Goal: Information Seeking & Learning: Learn about a topic

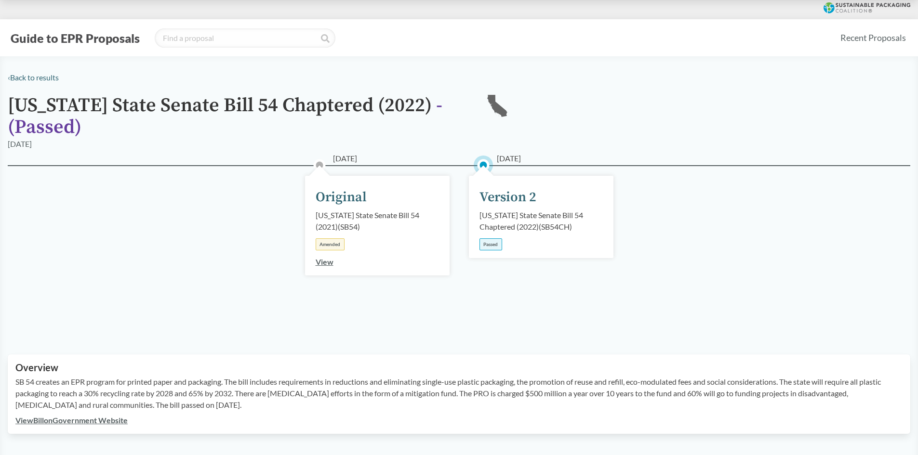
click at [58, 40] on button "Guide to EPR Proposals" at bounding box center [75, 37] width 135 height 15
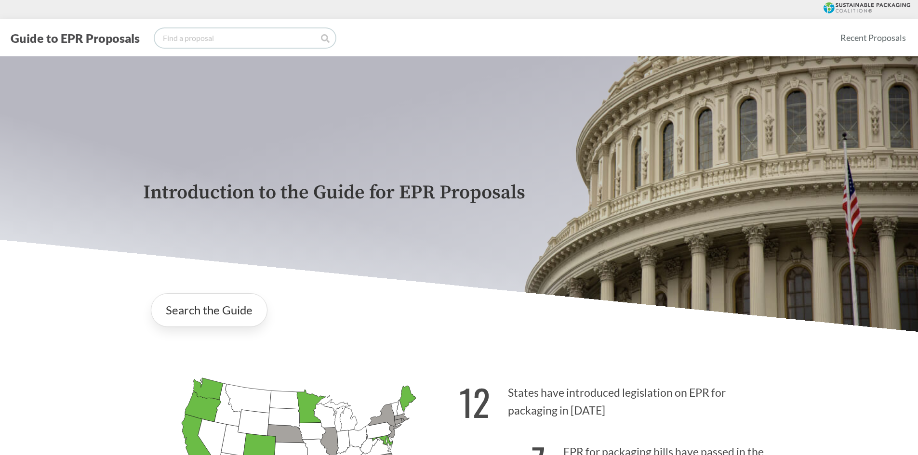
click at [297, 34] on input "search" at bounding box center [245, 37] width 181 height 19
click at [208, 41] on input "search" at bounding box center [245, 37] width 181 height 19
paste input "1749"
type input "1749"
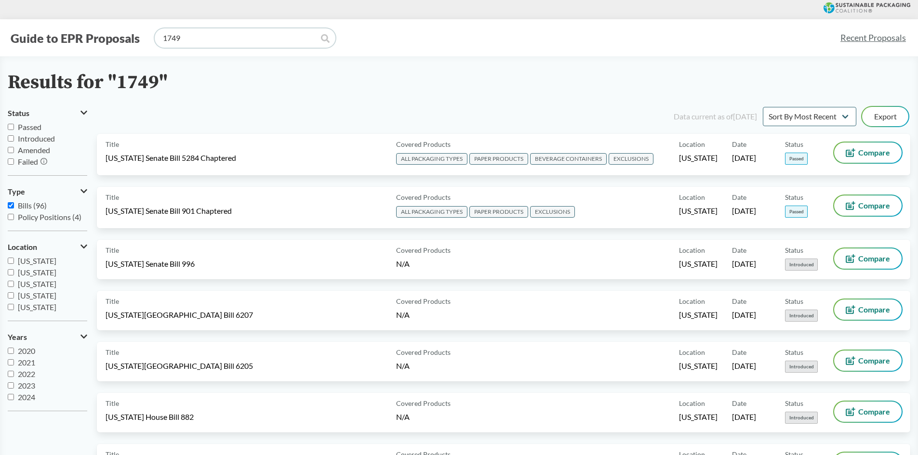
scroll to position [48, 0]
click at [39, 272] on span "[US_STATE]" at bounding box center [37, 270] width 39 height 9
click at [14, 272] on input "[US_STATE]" at bounding box center [11, 270] width 6 height 6
checkbox input "true"
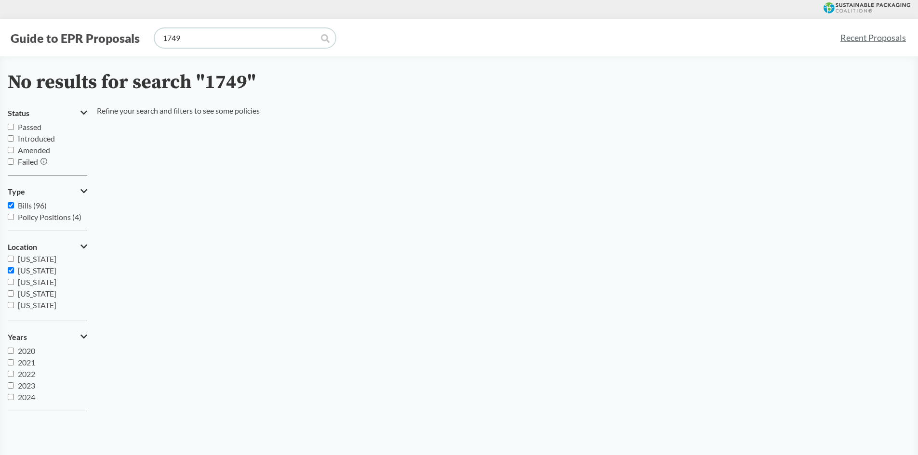
drag, startPoint x: 203, startPoint y: 32, endPoint x: 81, endPoint y: 43, distance: 122.4
click at [88, 42] on div "Guide to EPR Proposals 1749" at bounding box center [420, 37] width 824 height 19
type input "#"
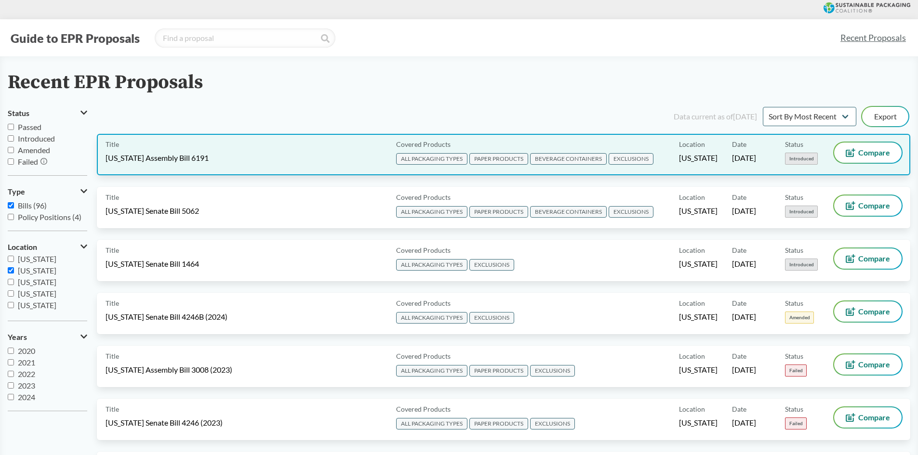
click at [250, 151] on div "Title [US_STATE] Assembly Bill 6191" at bounding box center [248, 155] width 287 height 24
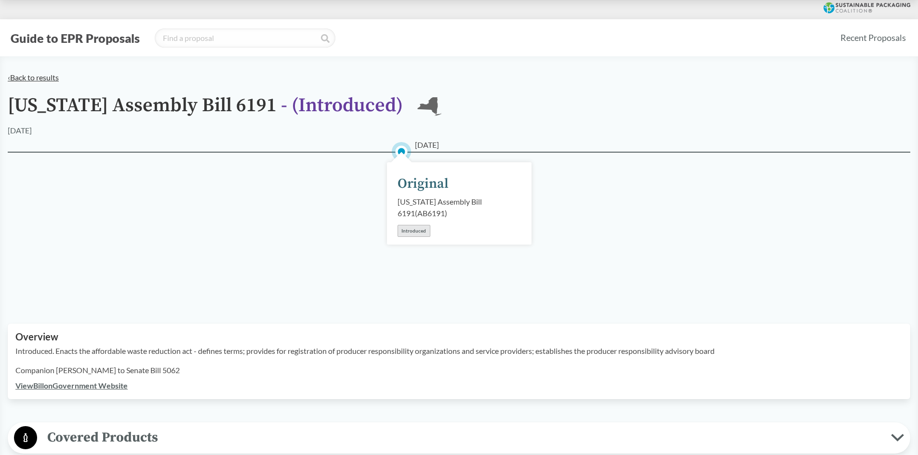
click at [33, 77] on link "‹ Back to results" at bounding box center [33, 77] width 51 height 9
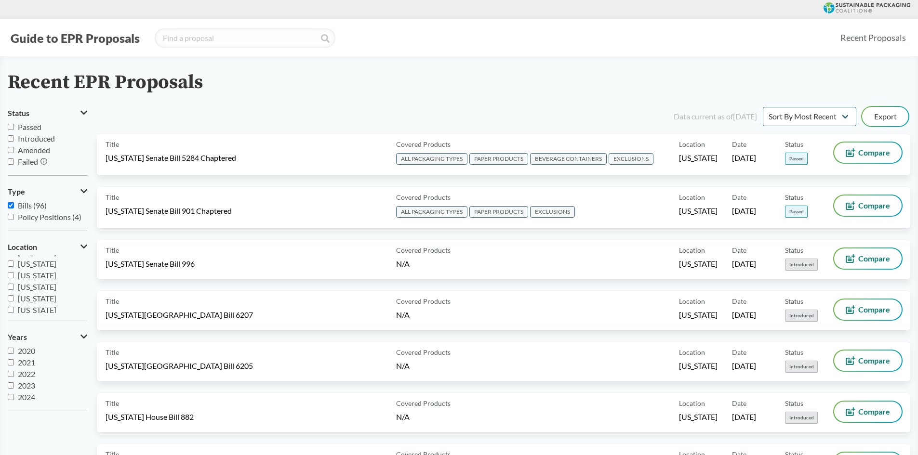
scroll to position [38, 0]
click at [30, 281] on span "[US_STATE]" at bounding box center [37, 280] width 39 height 9
click at [14, 281] on input "[US_STATE]" at bounding box center [11, 280] width 6 height 6
checkbox input "true"
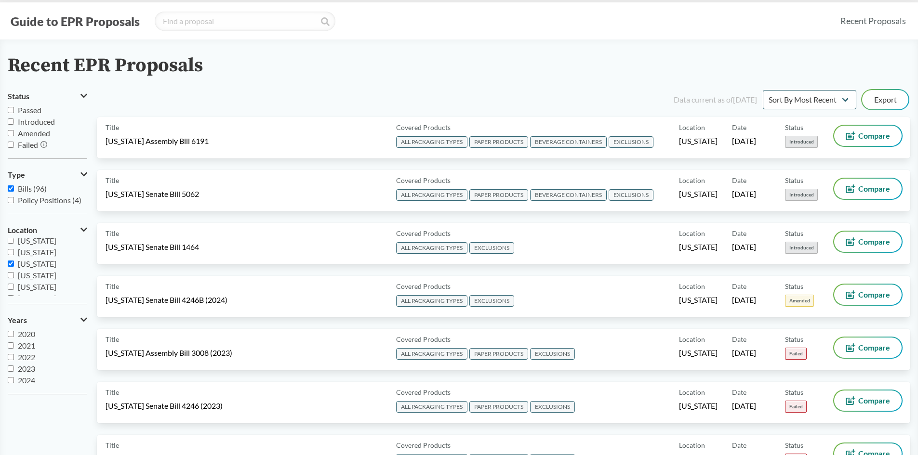
scroll to position [0, 0]
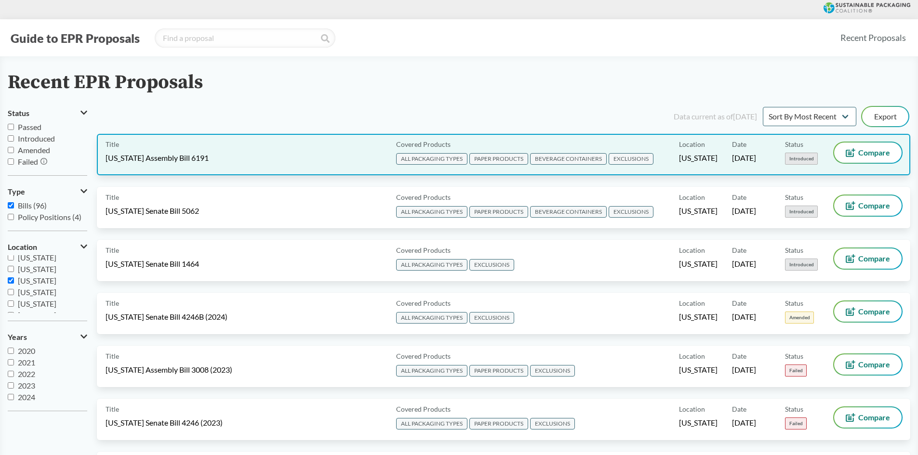
click at [287, 161] on div "Title [US_STATE] Assembly Bill 6191" at bounding box center [248, 155] width 287 height 24
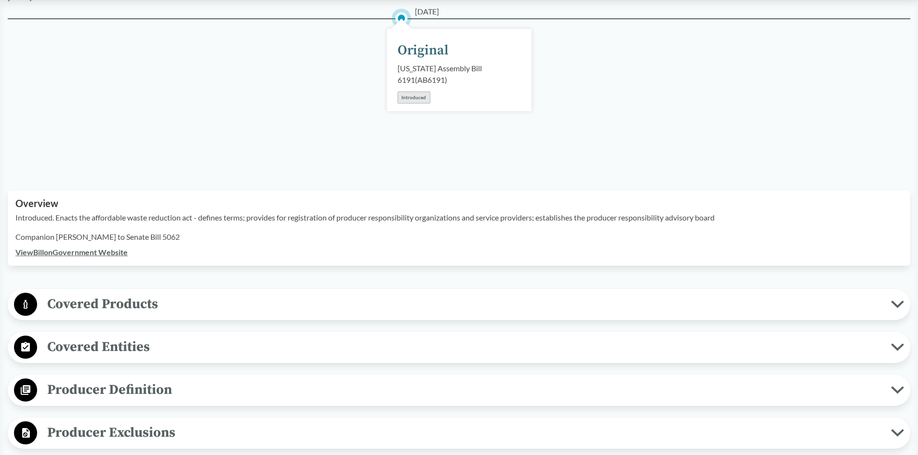
scroll to position [241, 0]
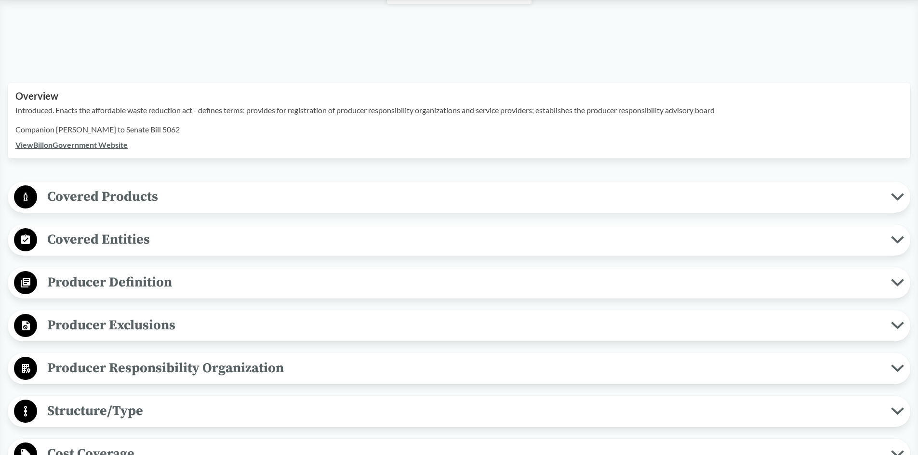
click at [197, 201] on span "Covered Products" at bounding box center [463, 197] width 853 height 22
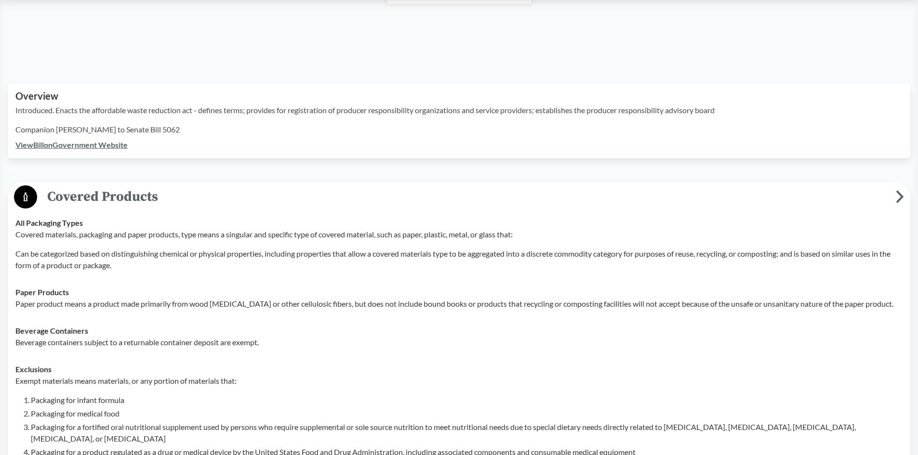
scroll to position [0, 0]
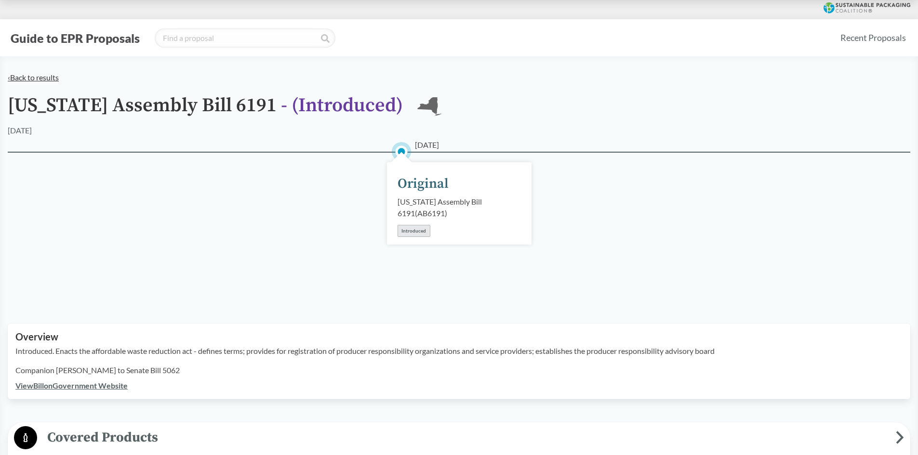
click at [36, 77] on link "‹ Back to results" at bounding box center [33, 77] width 51 height 9
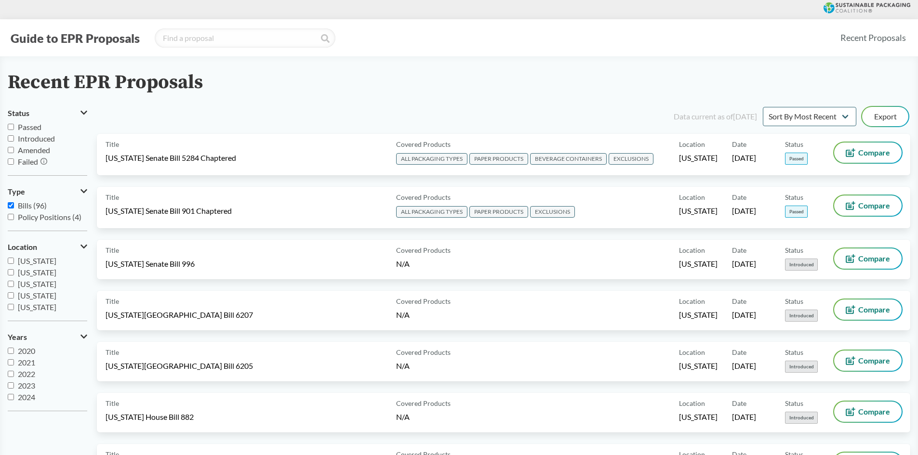
scroll to position [48, 0]
click at [29, 272] on span "[US_STATE]" at bounding box center [37, 270] width 39 height 9
click at [14, 272] on input "[US_STATE]" at bounding box center [11, 270] width 6 height 6
click at [27, 273] on span "[US_STATE]" at bounding box center [37, 270] width 39 height 9
click at [14, 273] on input "[US_STATE]" at bounding box center [11, 270] width 6 height 6
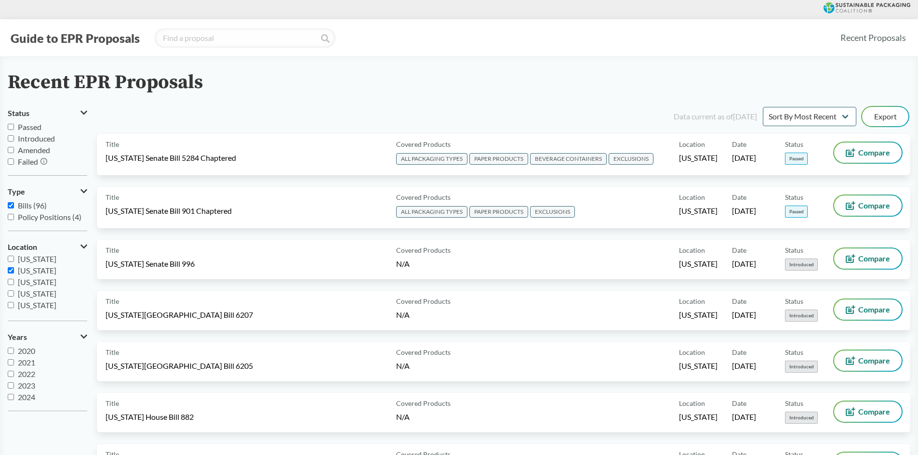
checkbox input "true"
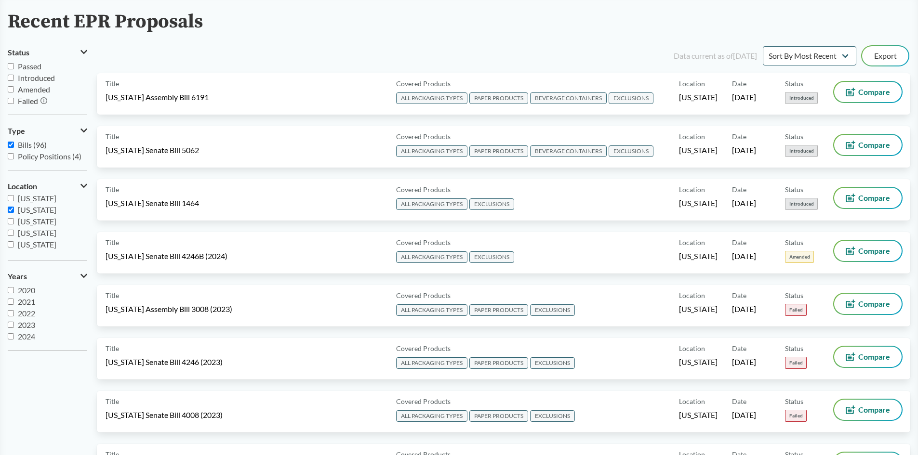
scroll to position [0, 0]
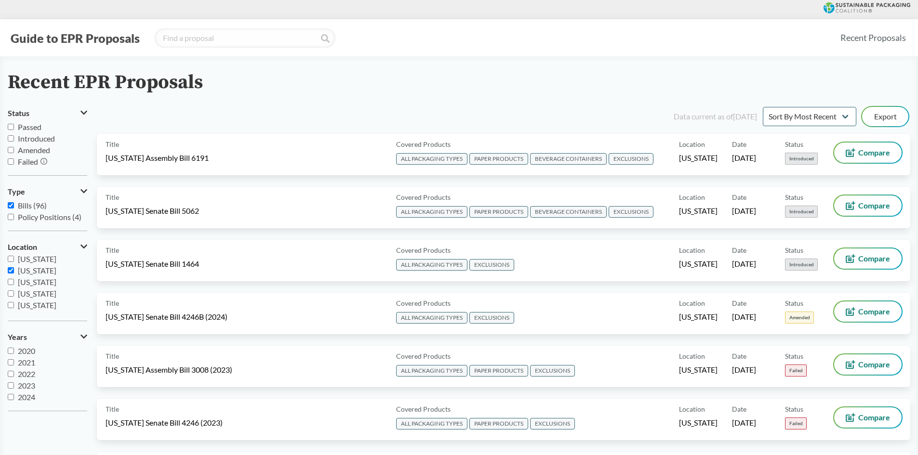
click at [21, 206] on span "Bills (96)" at bounding box center [32, 205] width 29 height 9
click at [14, 206] on input "Bills (96)" at bounding box center [11, 205] width 6 height 6
checkbox input "false"
click at [27, 219] on span "Policy Positions (4)" at bounding box center [50, 216] width 64 height 9
click at [14, 219] on input "Policy Positions (4)" at bounding box center [11, 217] width 6 height 6
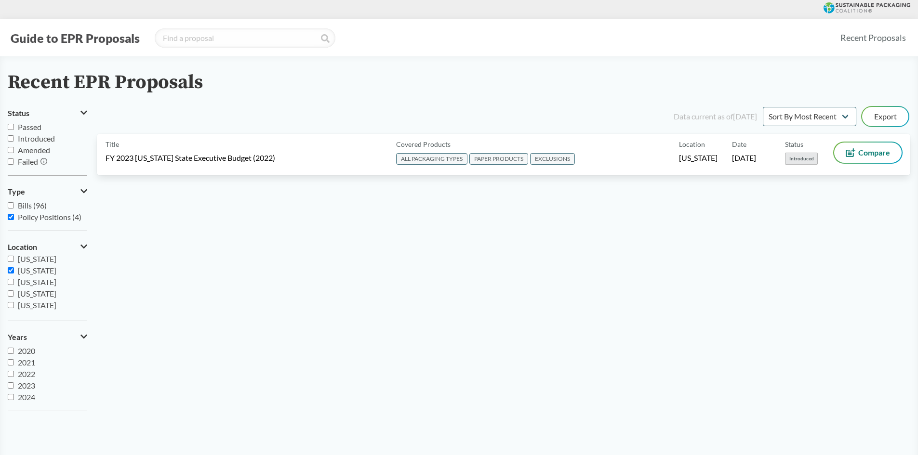
click at [27, 219] on span "Policy Positions (4)" at bounding box center [50, 216] width 64 height 9
click at [14, 219] on input "Policy Positions (4)" at bounding box center [11, 217] width 6 height 6
checkbox input "false"
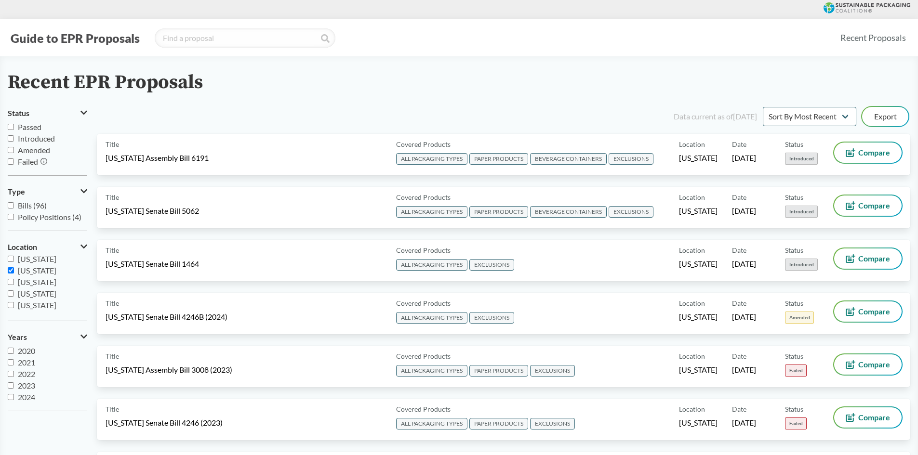
click at [22, 205] on span "Bills (96)" at bounding box center [32, 205] width 29 height 9
click at [14, 205] on input "Bills (96)" at bounding box center [11, 205] width 6 height 6
checkbox input "true"
click at [23, 130] on span "Passed" at bounding box center [30, 126] width 24 height 9
click at [14, 130] on input "Passed" at bounding box center [11, 127] width 6 height 6
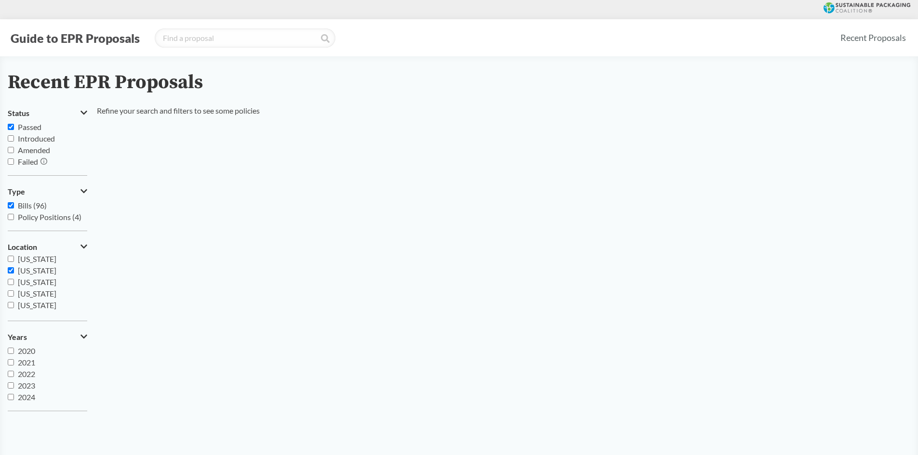
click at [23, 130] on span "Passed" at bounding box center [30, 126] width 24 height 9
click at [14, 130] on input "Passed" at bounding box center [11, 127] width 6 height 6
checkbox input "false"
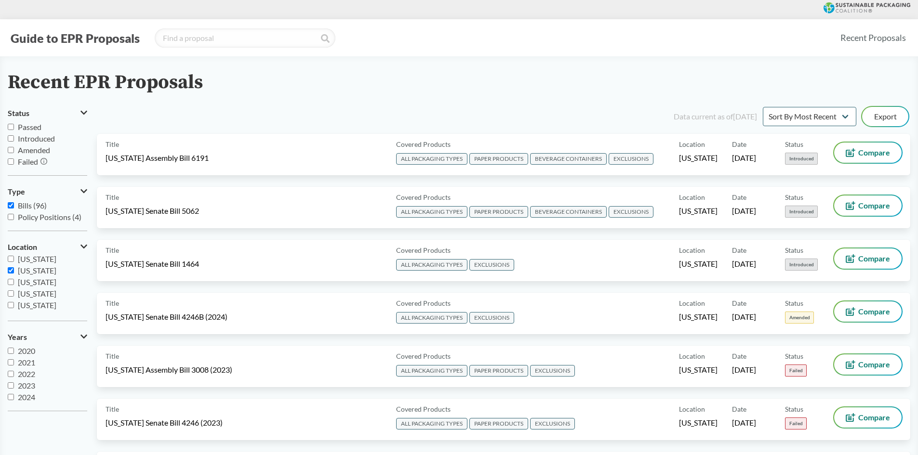
click at [30, 153] on span "Amended" at bounding box center [34, 149] width 32 height 9
click at [14, 153] on input "Amended" at bounding box center [11, 150] width 6 height 6
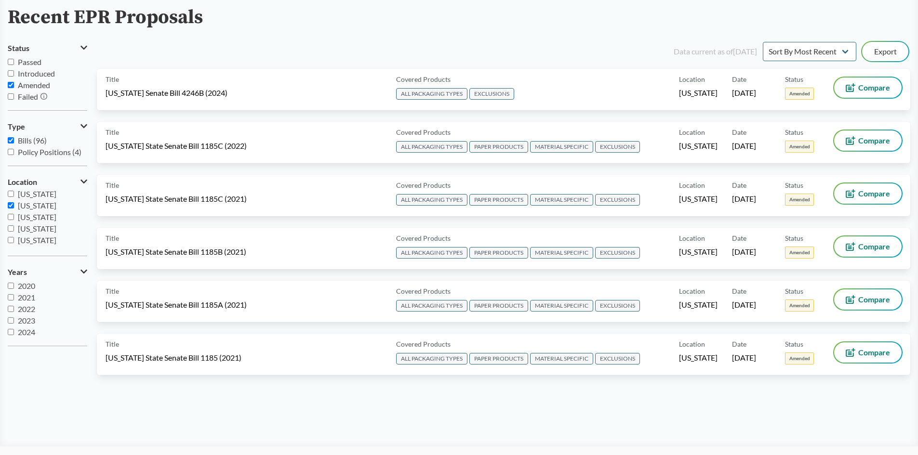
scroll to position [48, 0]
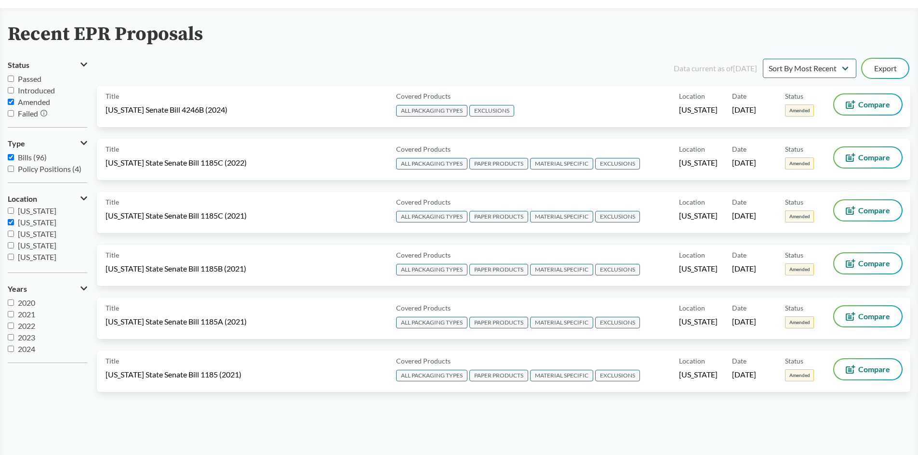
click at [18, 101] on span "Amended" at bounding box center [34, 101] width 32 height 9
click at [14, 101] on input "Amended" at bounding box center [11, 102] width 6 height 6
checkbox input "false"
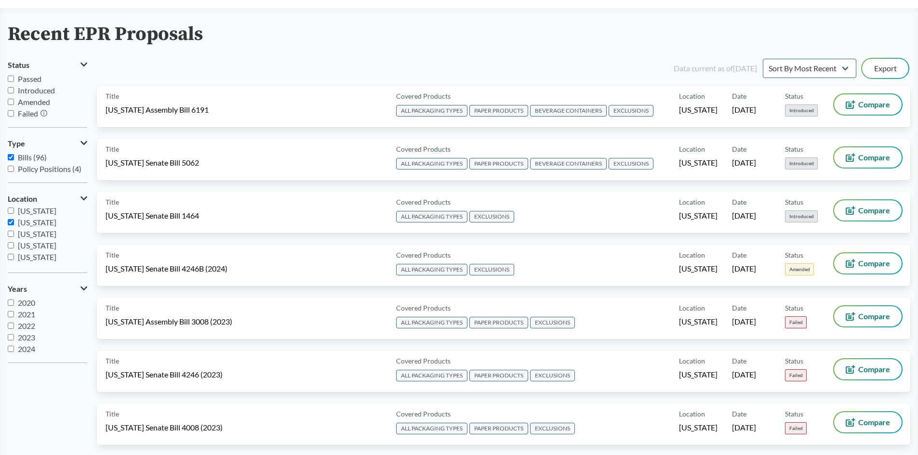
click at [26, 115] on span "Failed" at bounding box center [28, 113] width 20 height 9
click at [14, 115] on input "Failed" at bounding box center [11, 113] width 6 height 6
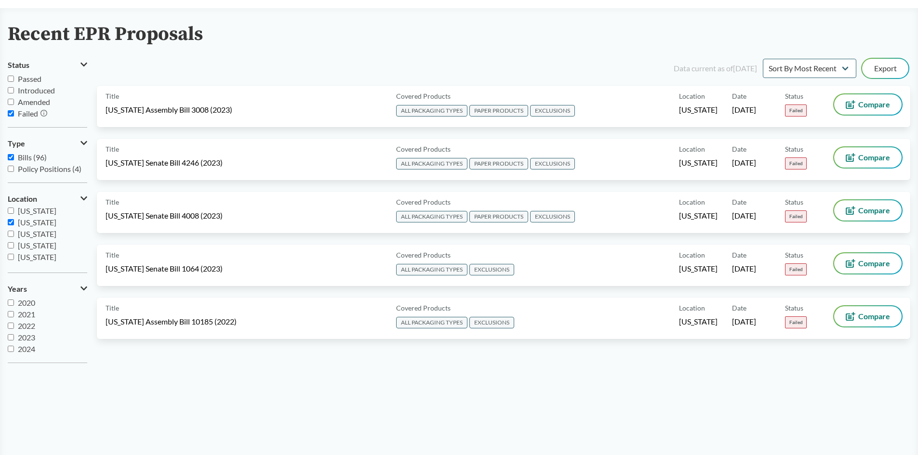
click at [26, 115] on span "Failed" at bounding box center [28, 113] width 20 height 9
click at [14, 115] on input "Failed" at bounding box center [11, 113] width 6 height 6
checkbox input "false"
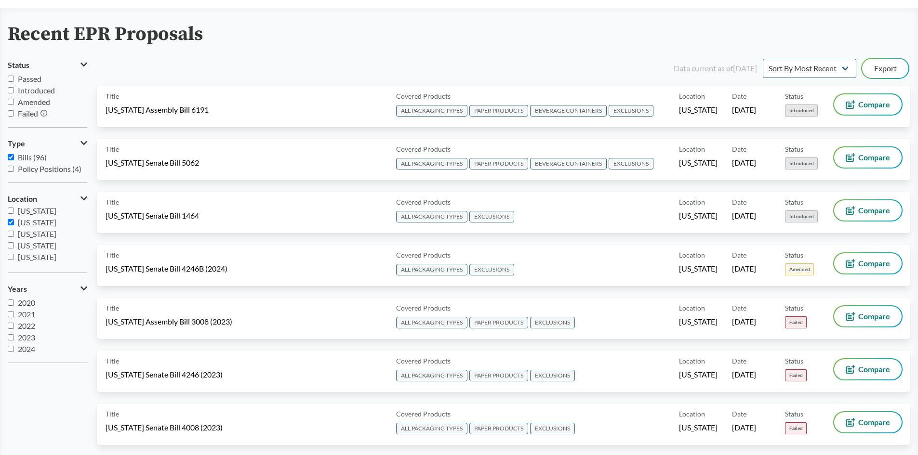
click at [28, 91] on span "Introduced" at bounding box center [36, 90] width 37 height 9
click at [14, 91] on input "Introduced" at bounding box center [11, 90] width 6 height 6
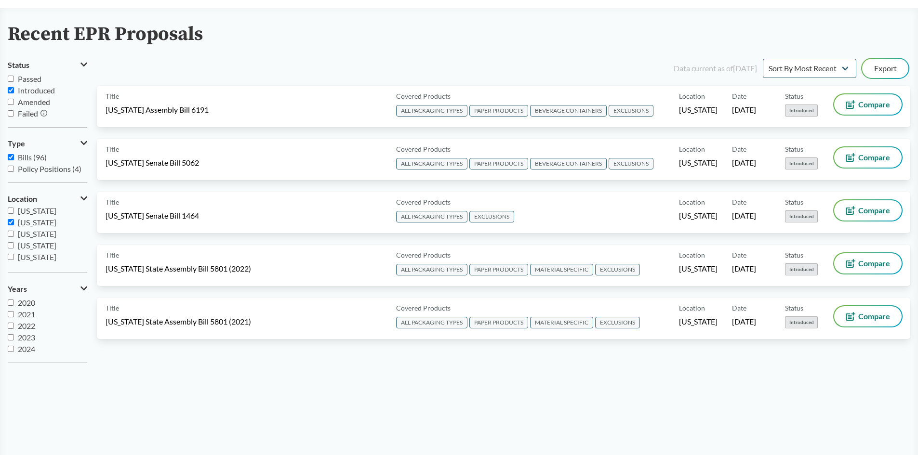
click at [28, 91] on span "Introduced" at bounding box center [36, 90] width 37 height 9
click at [14, 91] on input "Introduced" at bounding box center [11, 90] width 6 height 6
checkbox input "false"
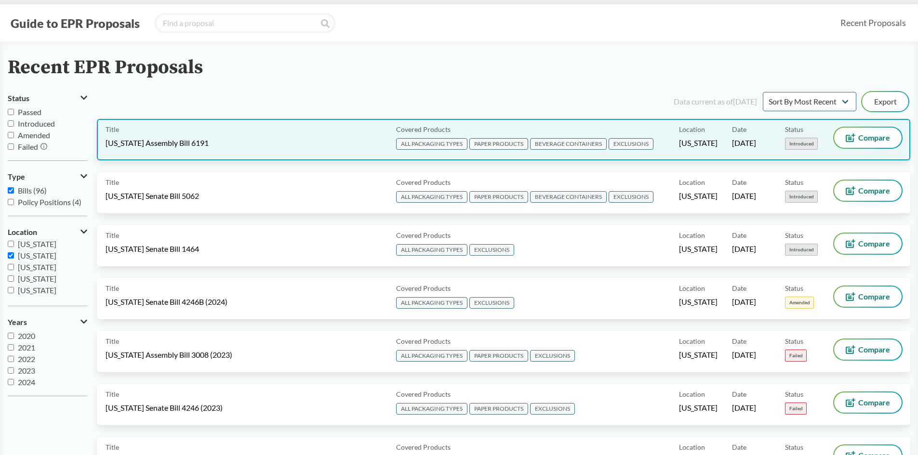
scroll to position [0, 0]
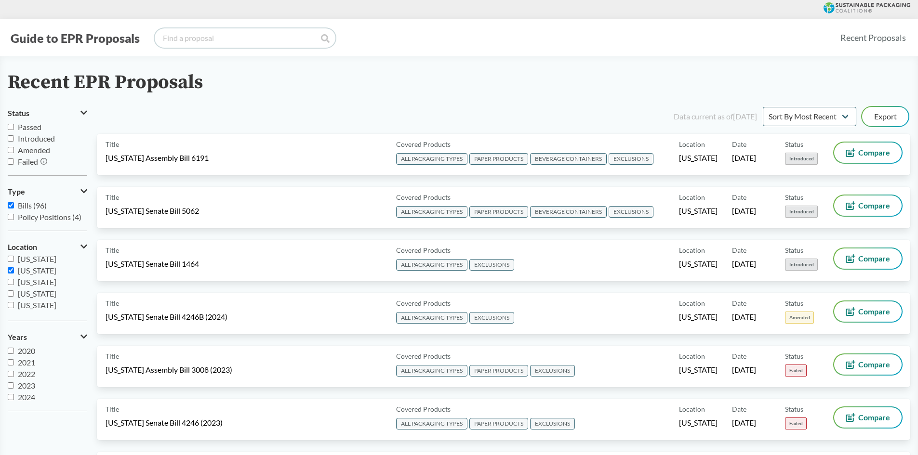
click at [268, 39] on input "search" at bounding box center [245, 37] width 181 height 19
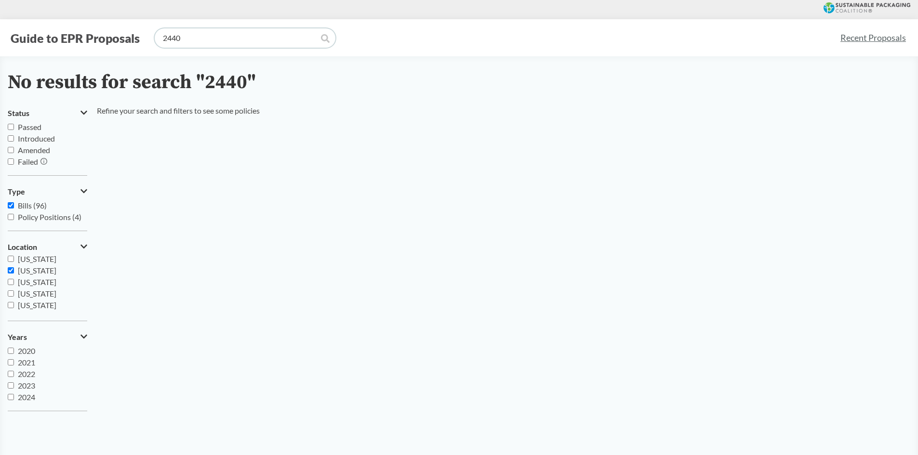
click at [196, 47] on input "2440" at bounding box center [245, 37] width 181 height 19
type input "2"
click at [30, 269] on span "[US_STATE]" at bounding box center [37, 270] width 39 height 9
click at [14, 269] on input "[US_STATE]" at bounding box center [11, 270] width 6 height 6
checkbox input "false"
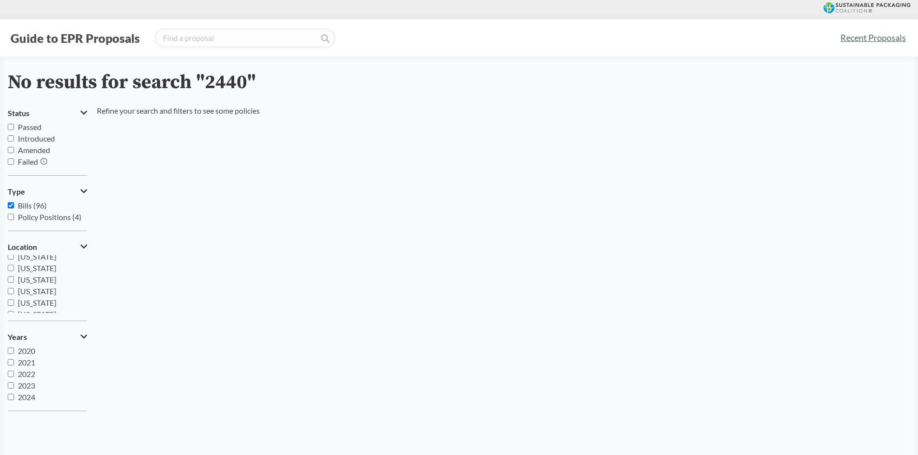
scroll to position [146, 0]
click at [39, 291] on span "[US_STATE]" at bounding box center [37, 287] width 39 height 9
click at [14, 291] on input "[US_STATE]" at bounding box center [11, 288] width 6 height 6
checkbox input "true"
click at [201, 41] on input "search" at bounding box center [245, 37] width 181 height 19
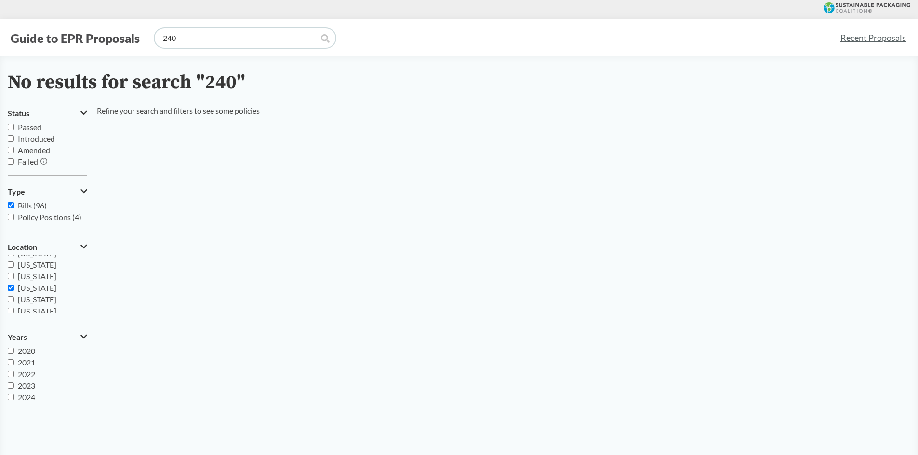
click at [201, 41] on input "240" at bounding box center [245, 37] width 181 height 19
type input "2"
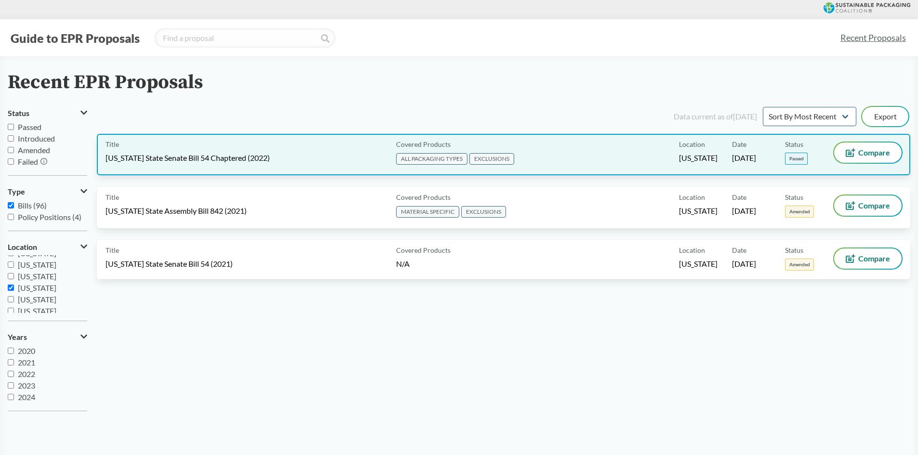
click at [258, 146] on div "Title [US_STATE] State Senate Bill 54 Chaptered (2022)" at bounding box center [248, 155] width 287 height 24
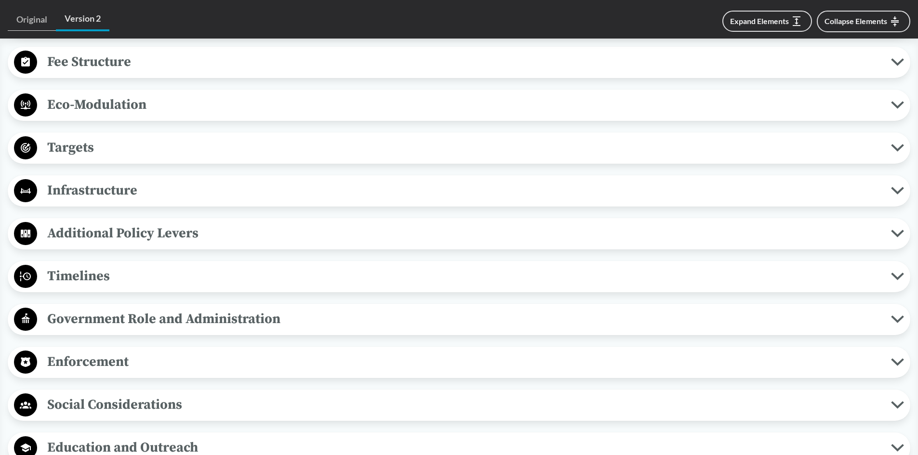
scroll to position [674, 0]
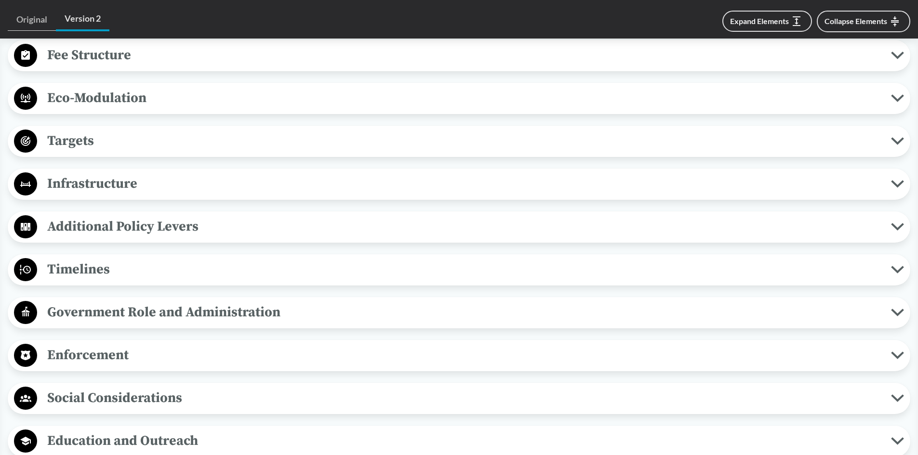
click at [108, 258] on button "Timelines" at bounding box center [458, 270] width 895 height 25
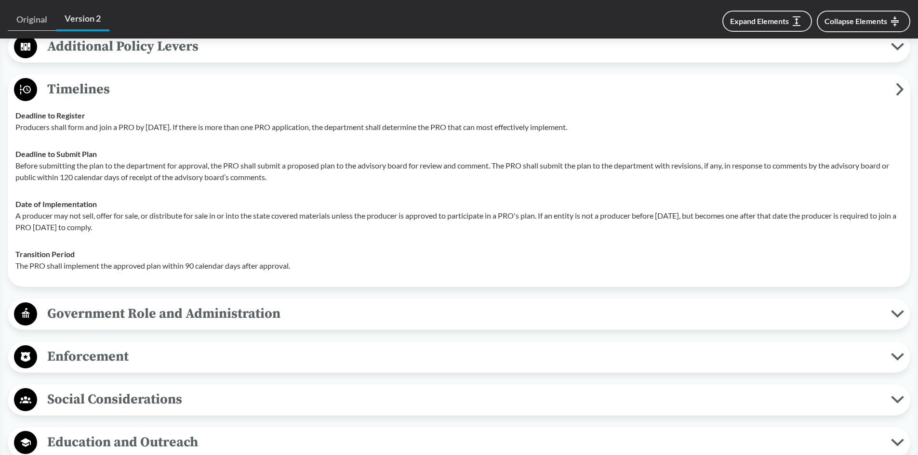
scroll to position [867, 0]
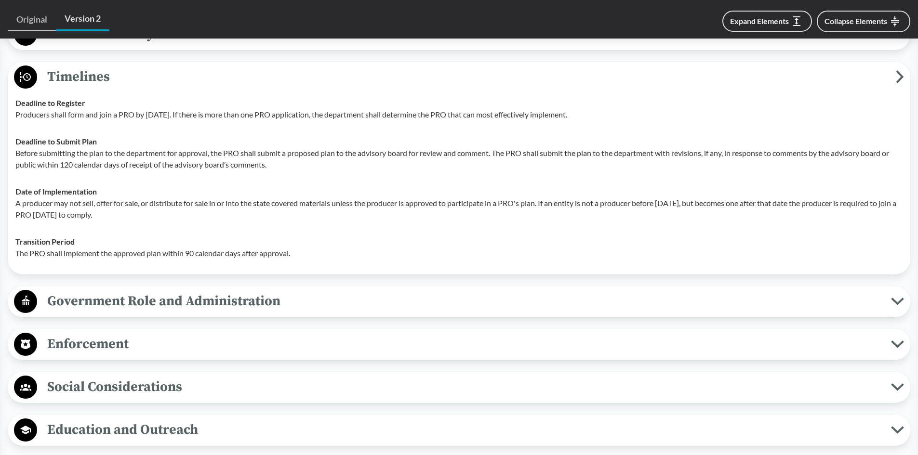
click at [146, 350] on span "Enforcement" at bounding box center [463, 344] width 853 height 22
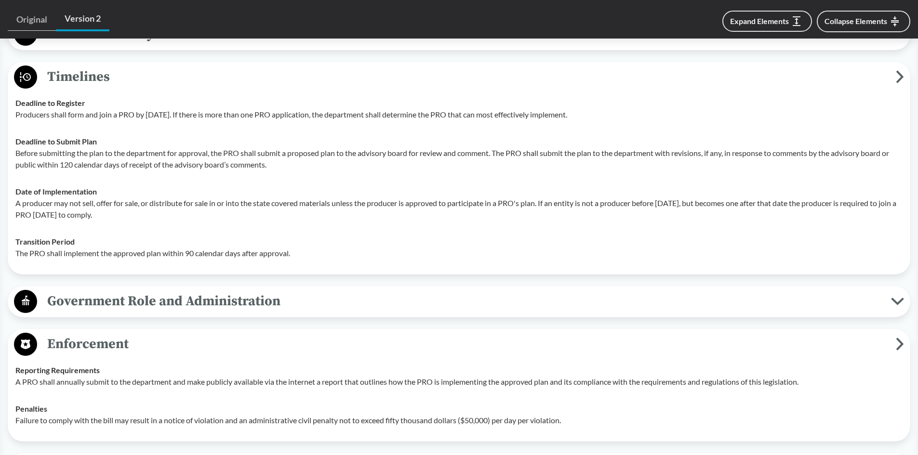
click at [144, 344] on span "Enforcement" at bounding box center [466, 344] width 858 height 22
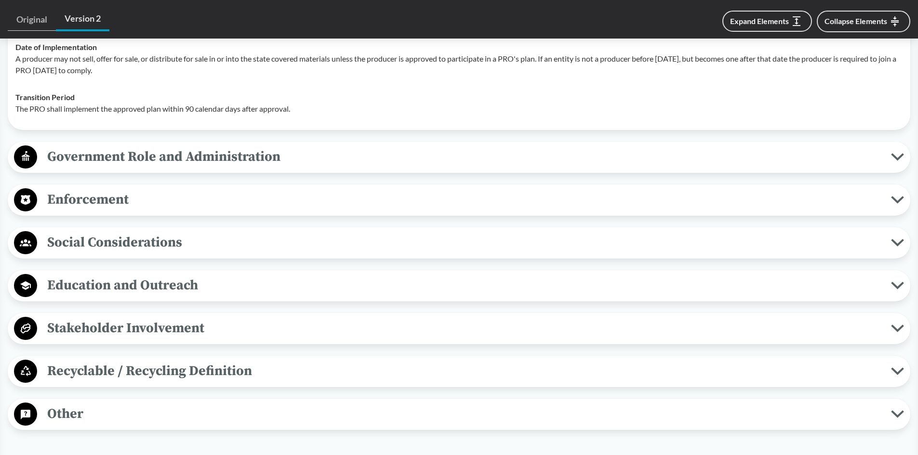
scroll to position [1060, 0]
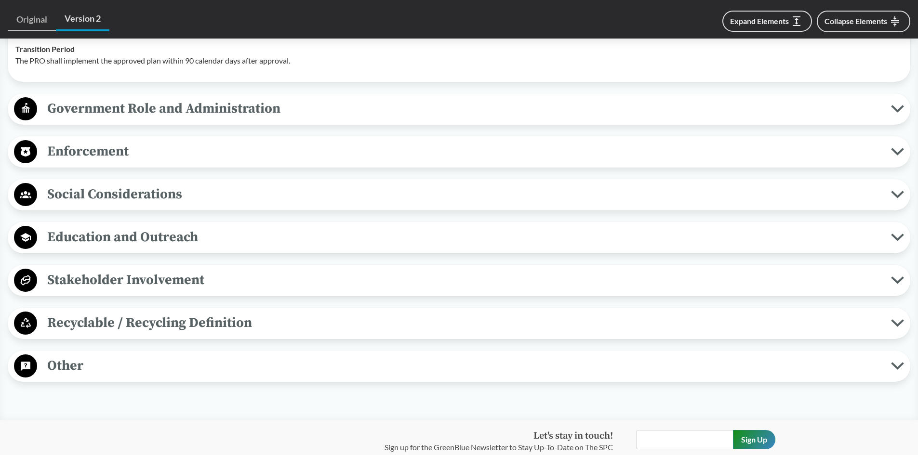
click at [140, 328] on span "Recyclable / Recycling Definition" at bounding box center [463, 323] width 853 height 22
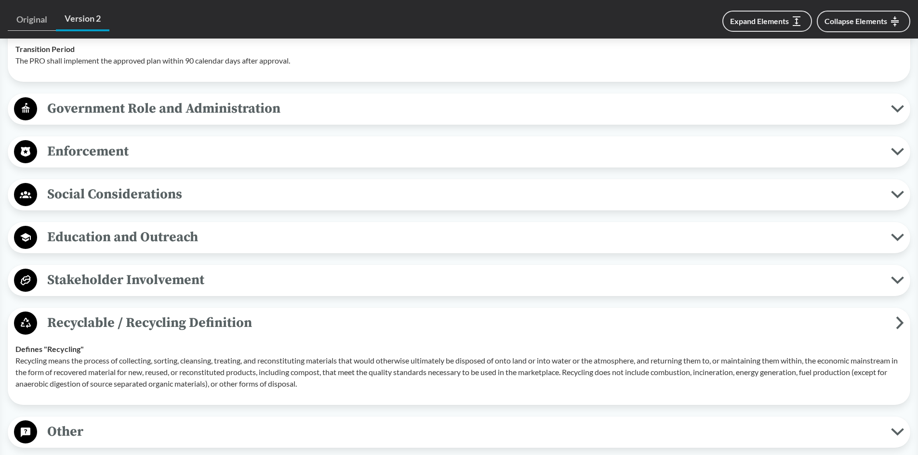
click at [140, 328] on span "Recyclable / Recycling Definition" at bounding box center [466, 323] width 858 height 22
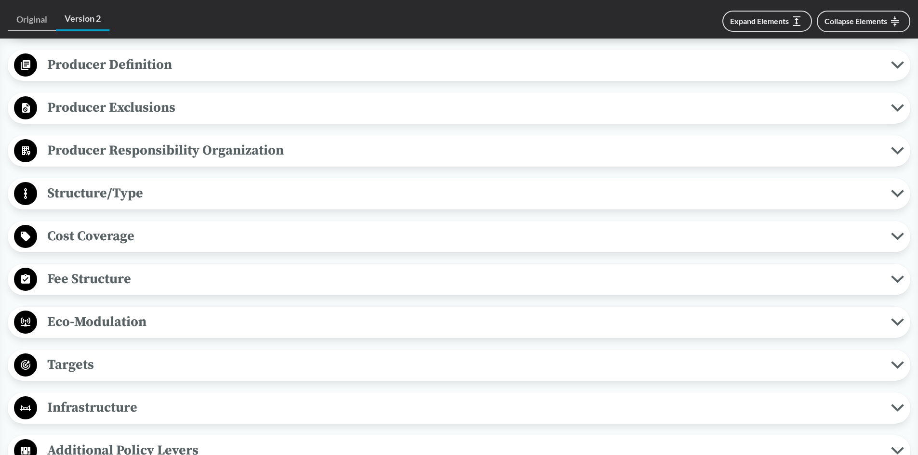
scroll to position [433, 0]
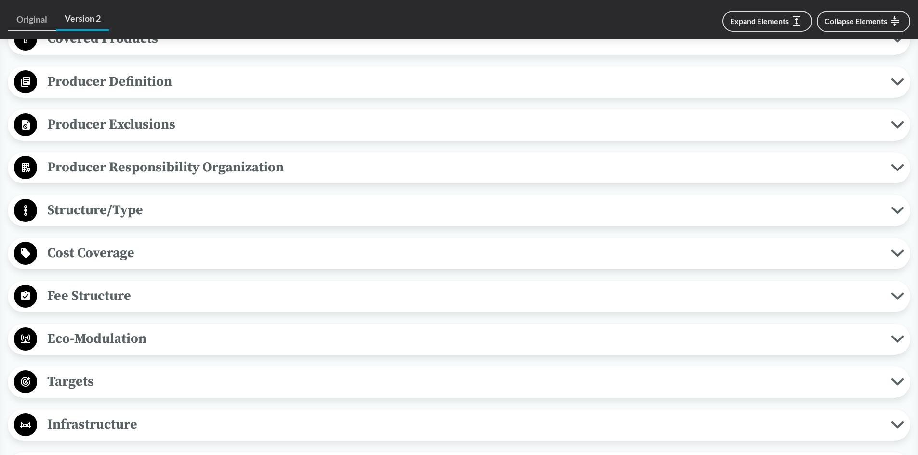
click at [134, 169] on span "Producer Responsibility Organization" at bounding box center [463, 168] width 853 height 22
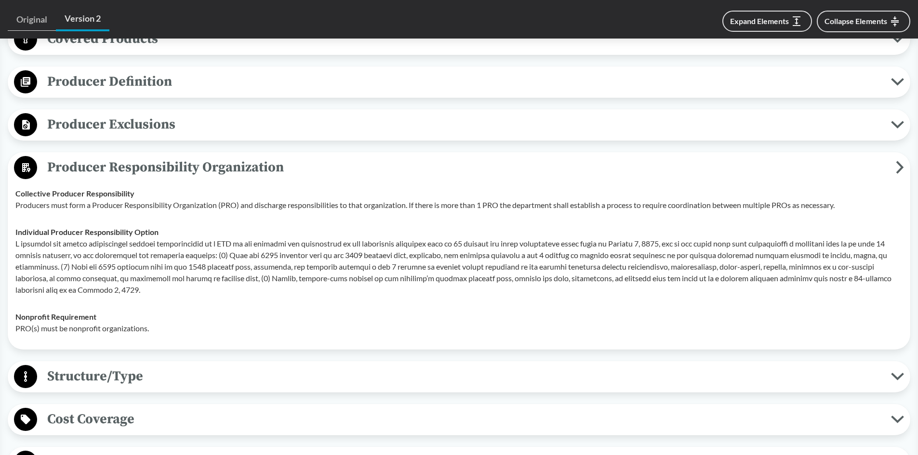
click at [139, 174] on span "Producer Responsibility Organization" at bounding box center [466, 168] width 858 height 22
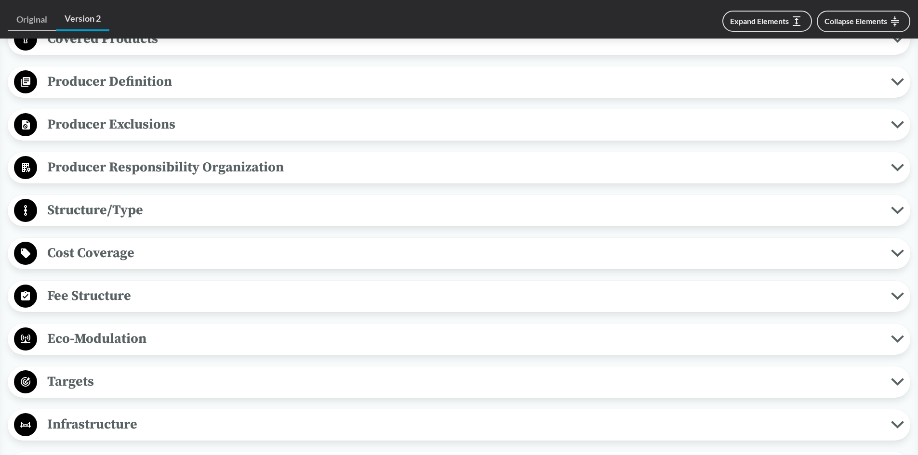
click at [131, 123] on span "Producer Exclusions" at bounding box center [463, 125] width 853 height 22
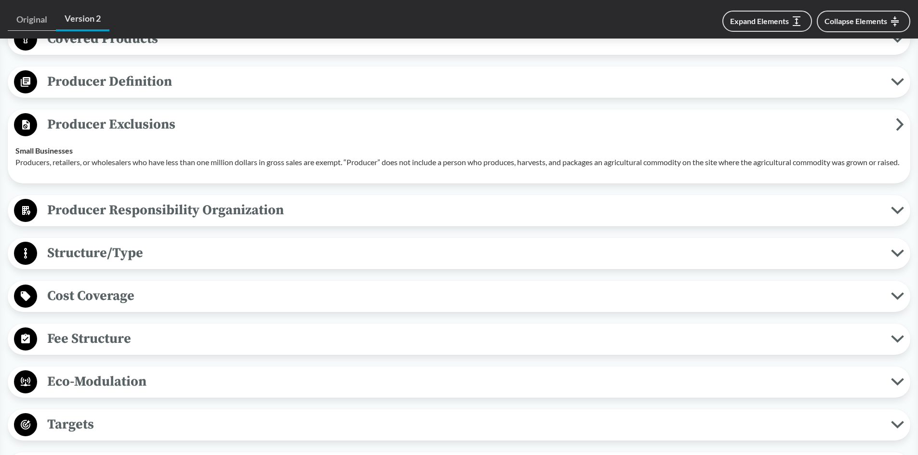
click at [413, 150] on div "Small Businesses Producers, retailers, or wholesalers who have less than one mi…" at bounding box center [458, 156] width 887 height 23
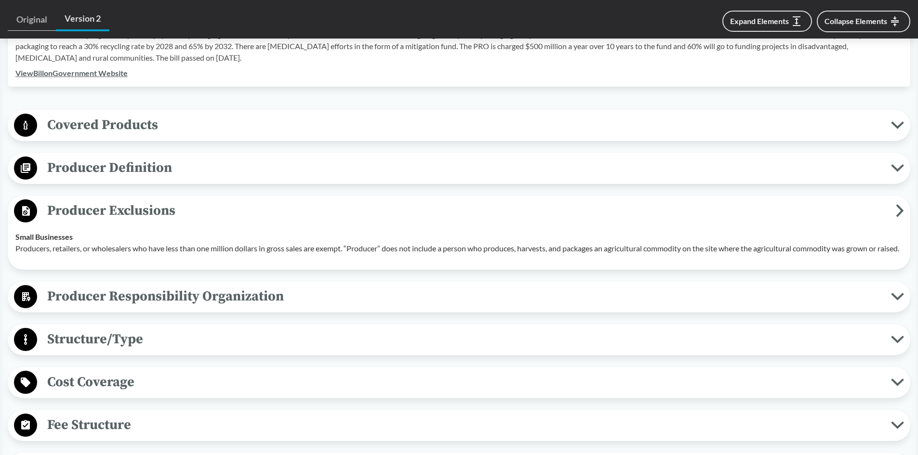
scroll to position [337, 0]
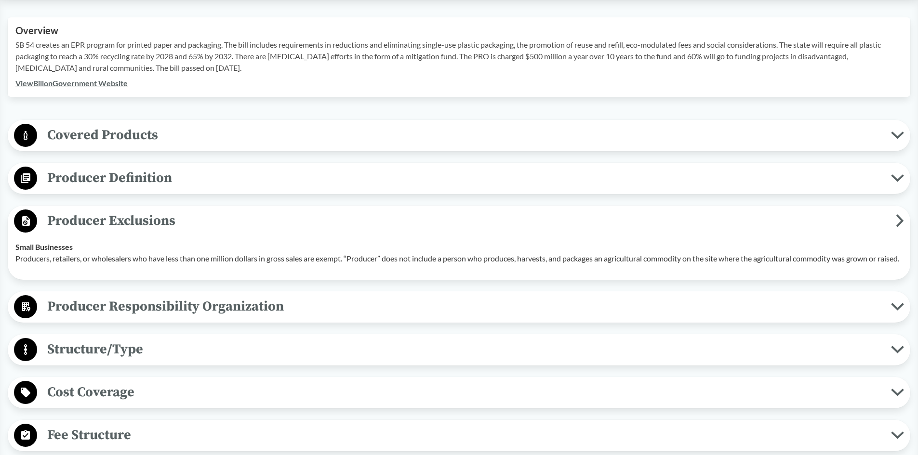
click at [223, 183] on span "Producer Definition" at bounding box center [463, 178] width 853 height 22
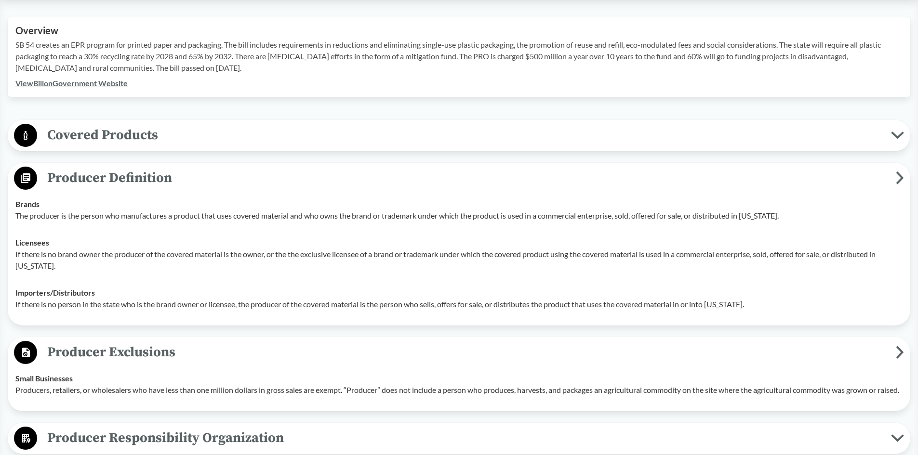
click at [223, 183] on span "Producer Definition" at bounding box center [466, 178] width 858 height 22
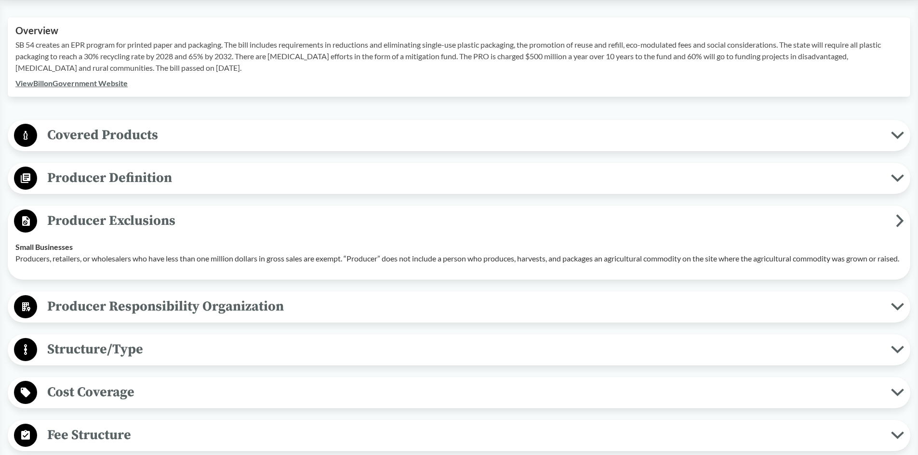
click at [219, 134] on span "Covered Products" at bounding box center [463, 135] width 853 height 22
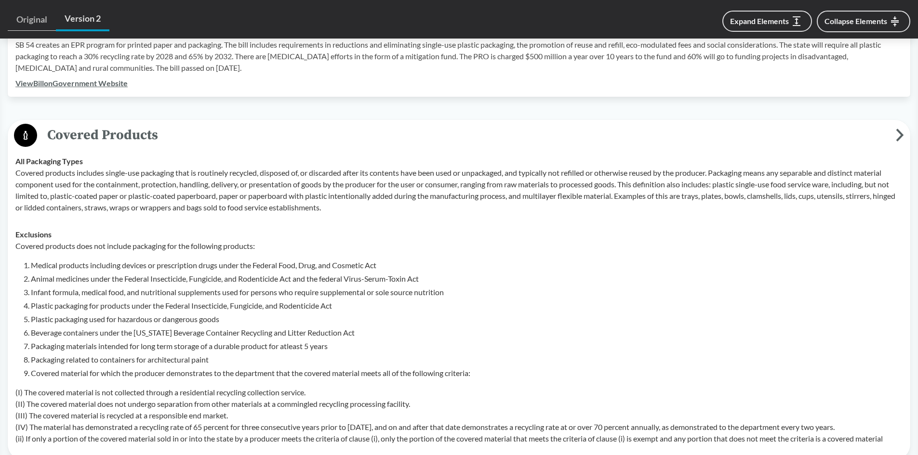
scroll to position [385, 0]
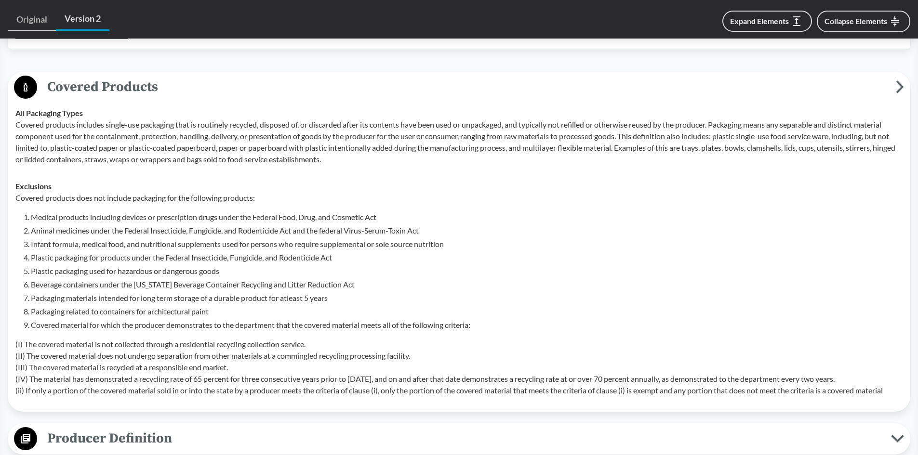
click at [391, 225] on li "Animal medicines under the Federal Insecticide, Fungicide, and Rodenticide Act …" at bounding box center [466, 231] width 871 height 12
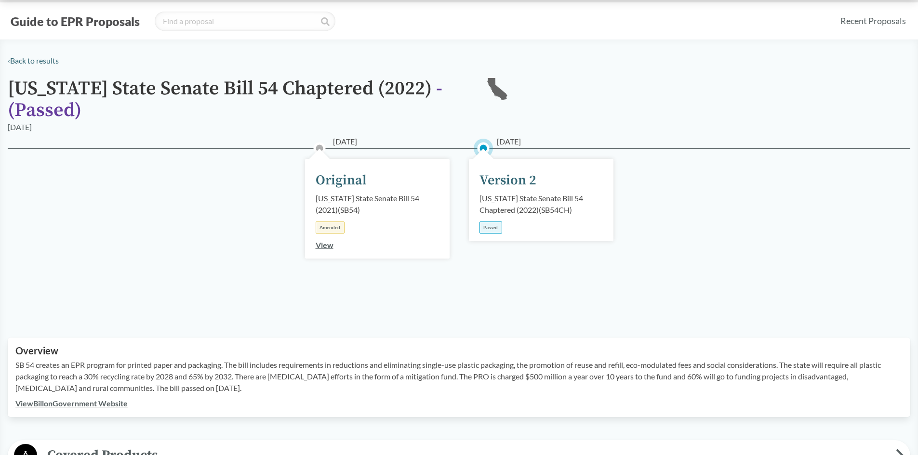
scroll to position [0, 0]
